Goal: Information Seeking & Learning: Learn about a topic

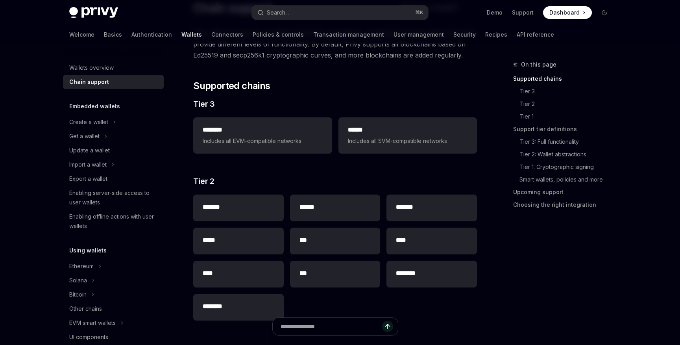
scroll to position [88, 0]
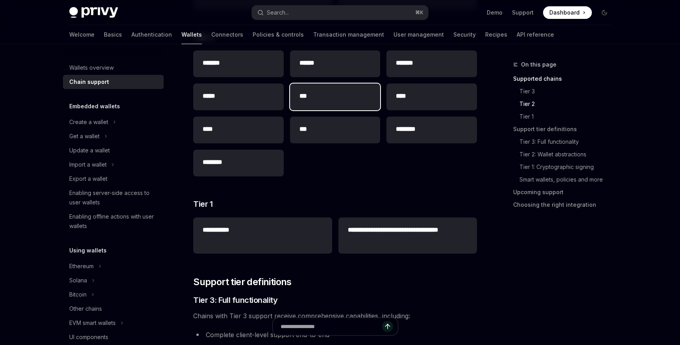
click at [335, 100] on h2 "***" at bounding box center [336, 95] width 72 height 9
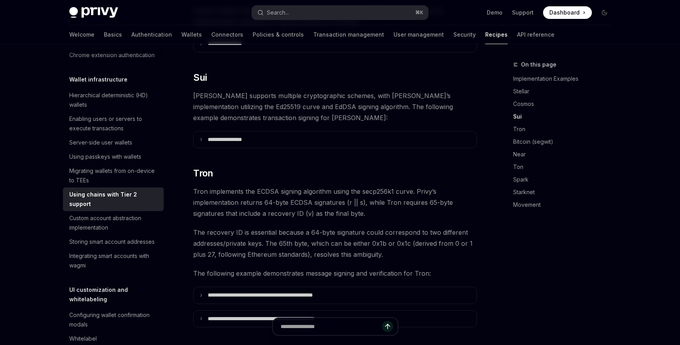
type textarea "*"
